Goal: Task Accomplishment & Management: Manage account settings

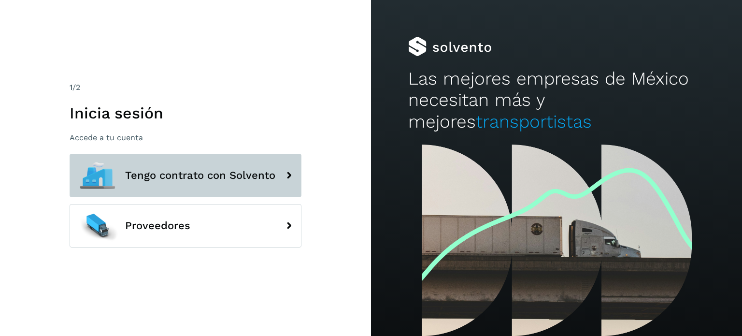
click at [185, 176] on span "Tengo contrato con Solvento" at bounding box center [200, 176] width 150 height 12
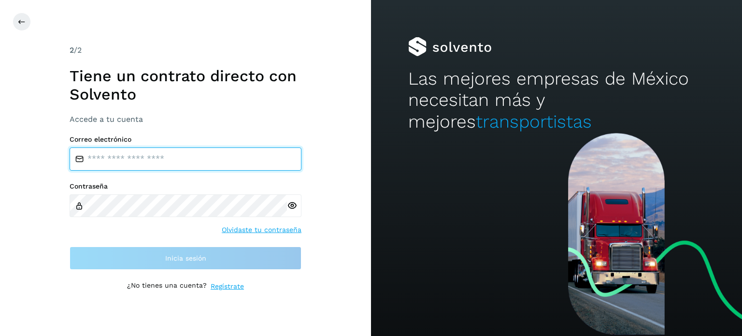
click at [180, 160] on input "email" at bounding box center [186, 158] width 232 height 23
type input "**********"
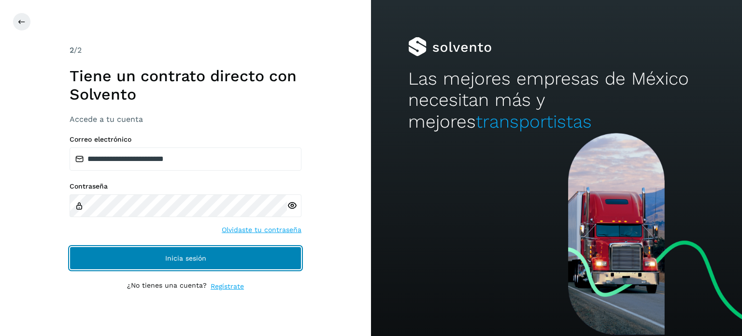
click at [170, 257] on span "Inicia sesión" at bounding box center [185, 258] width 41 height 7
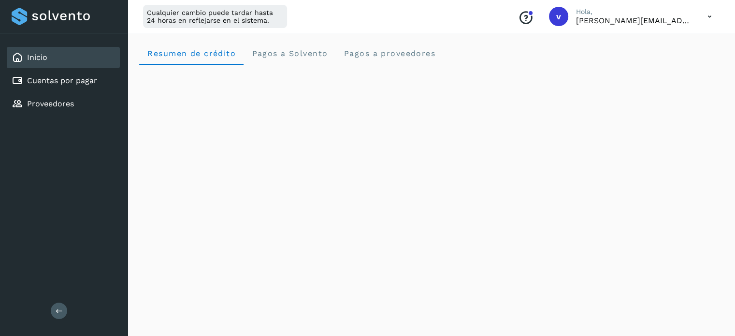
click at [709, 18] on icon at bounding box center [710, 17] width 20 height 20
click at [667, 63] on div "Cerrar sesión" at bounding box center [661, 62] width 115 height 18
